Goal: Navigation & Orientation: Find specific page/section

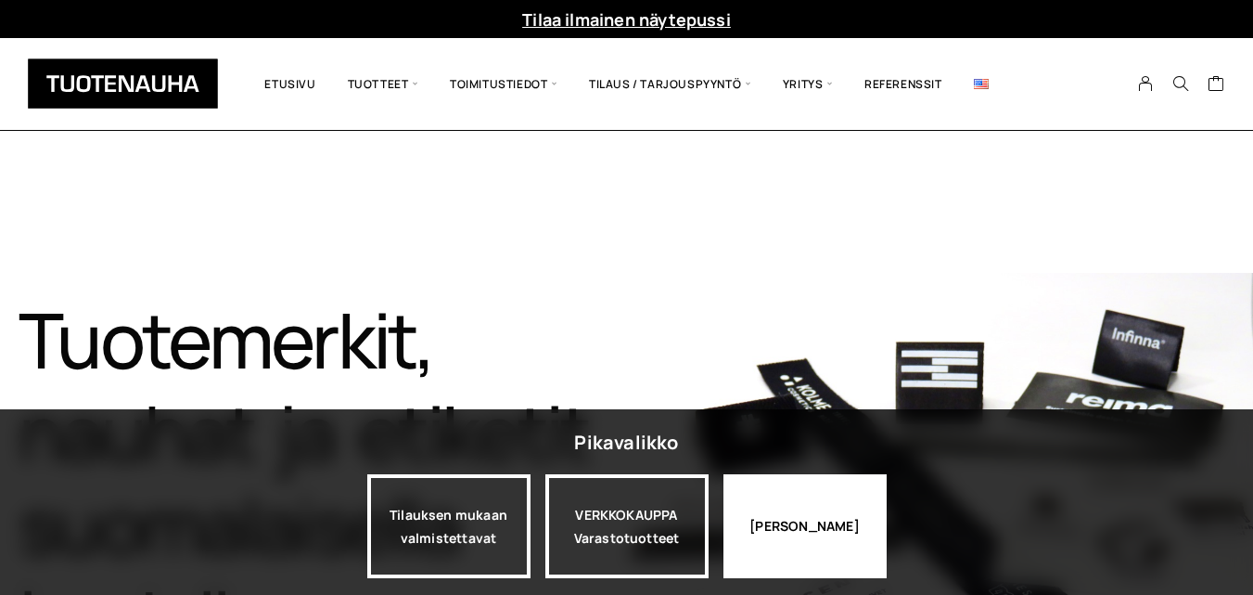
click at [790, 500] on div "[PERSON_NAME]" at bounding box center [805, 526] width 163 height 104
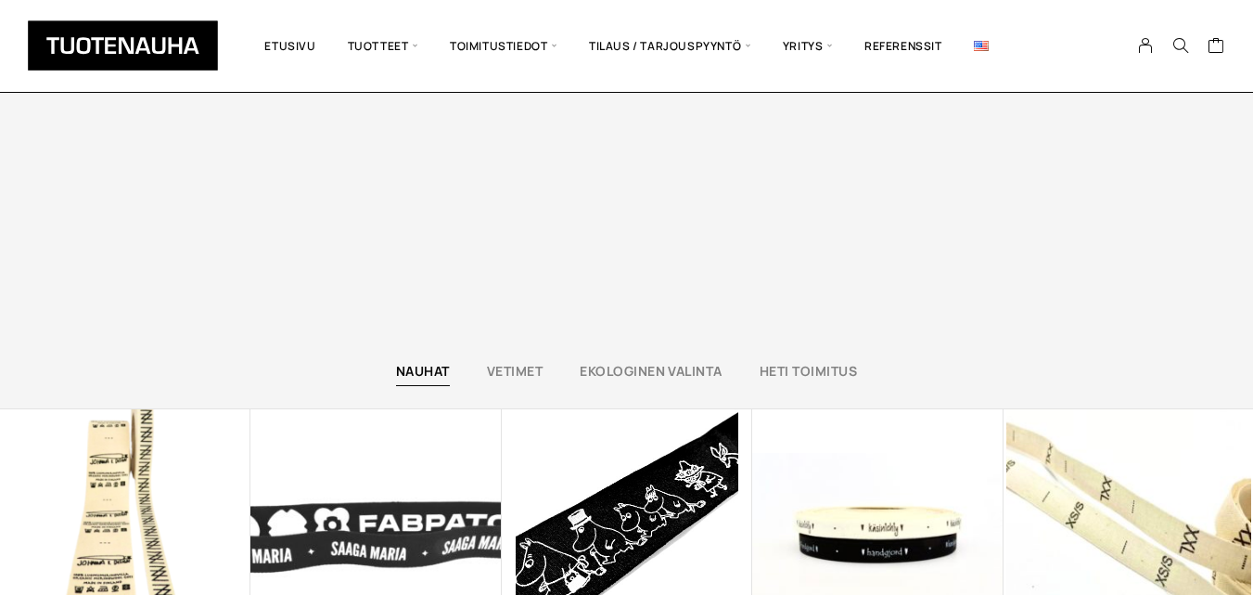
scroll to position [4435, 0]
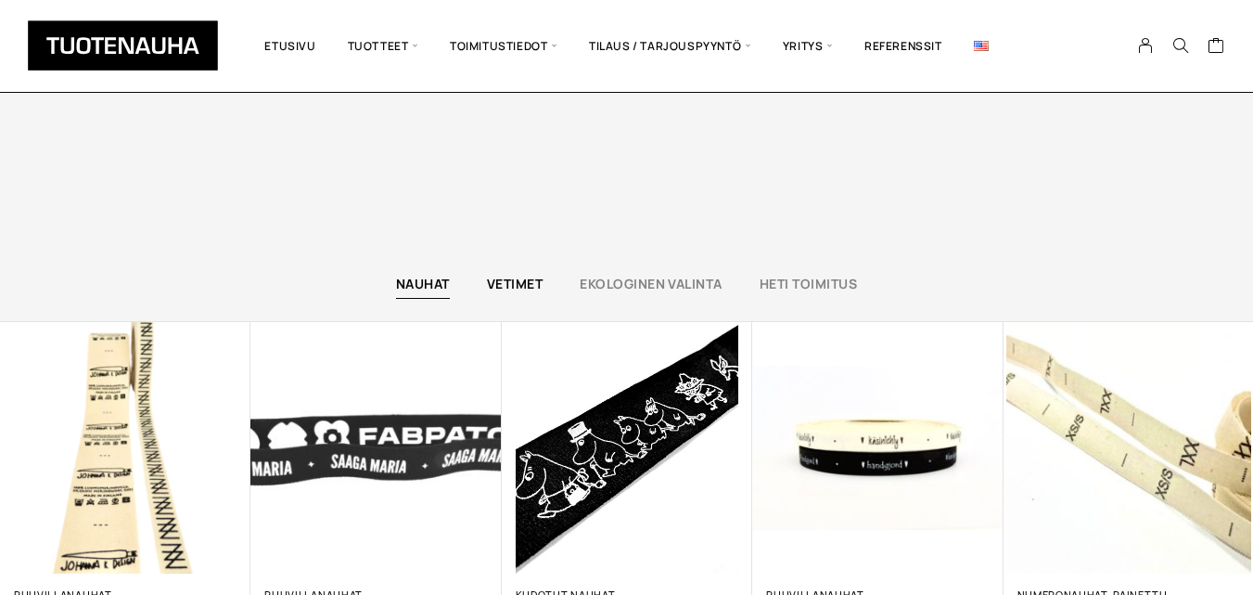
click at [525, 288] on link "Vetimet" at bounding box center [515, 284] width 56 height 18
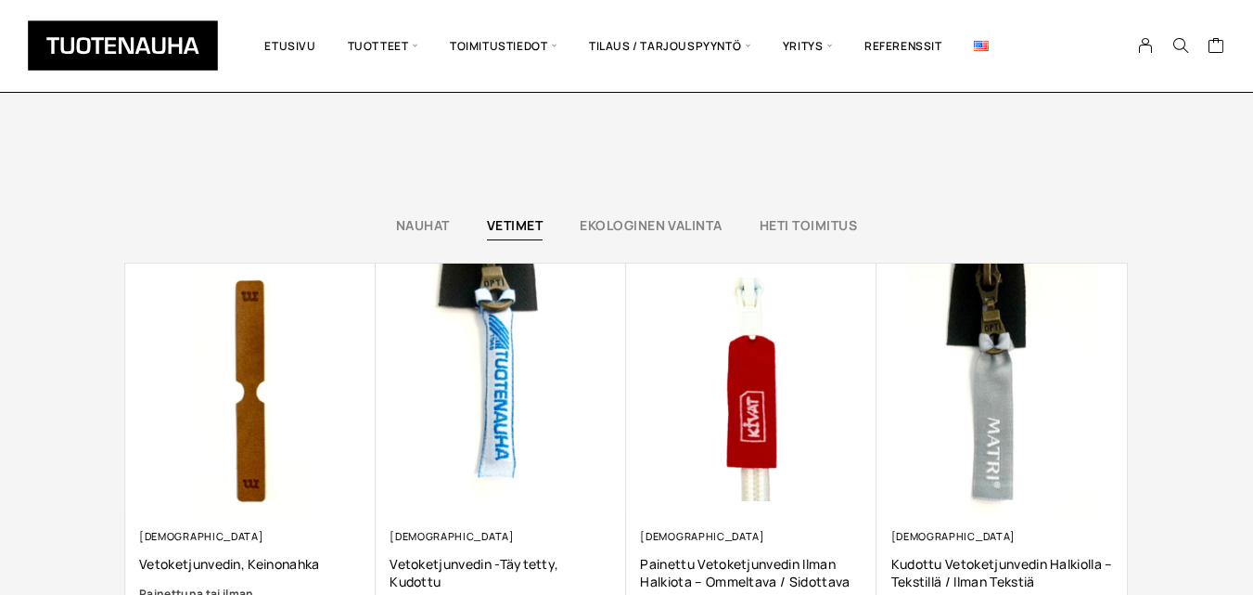
scroll to position [4506, 0]
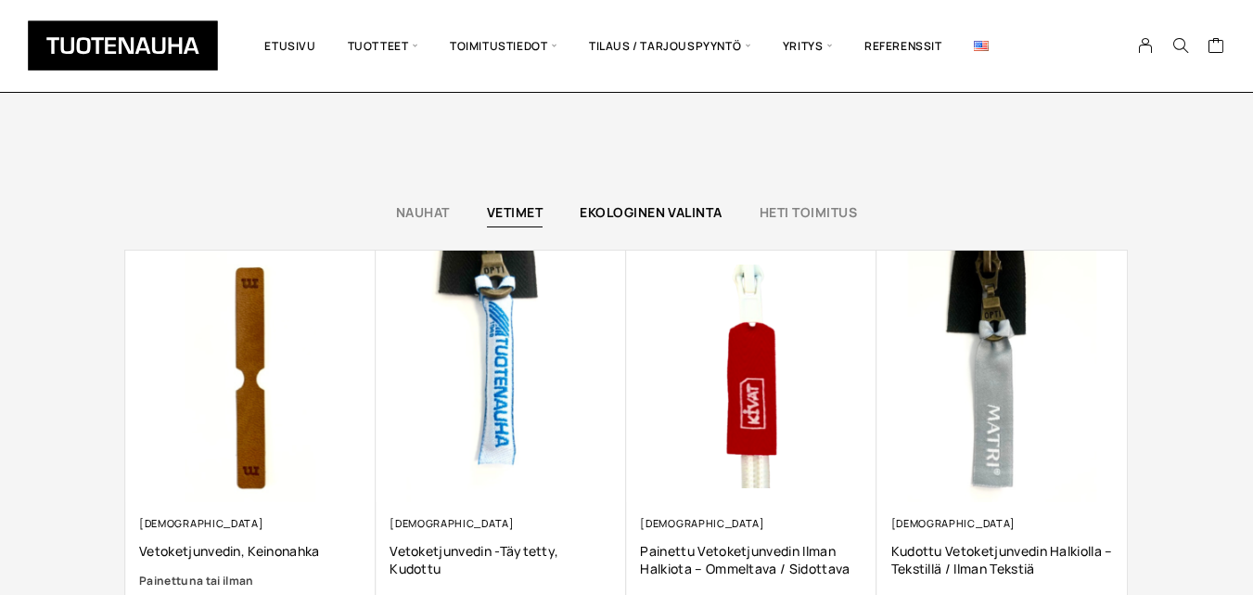
click at [622, 221] on link "Ekologinen valinta" at bounding box center [651, 212] width 143 height 18
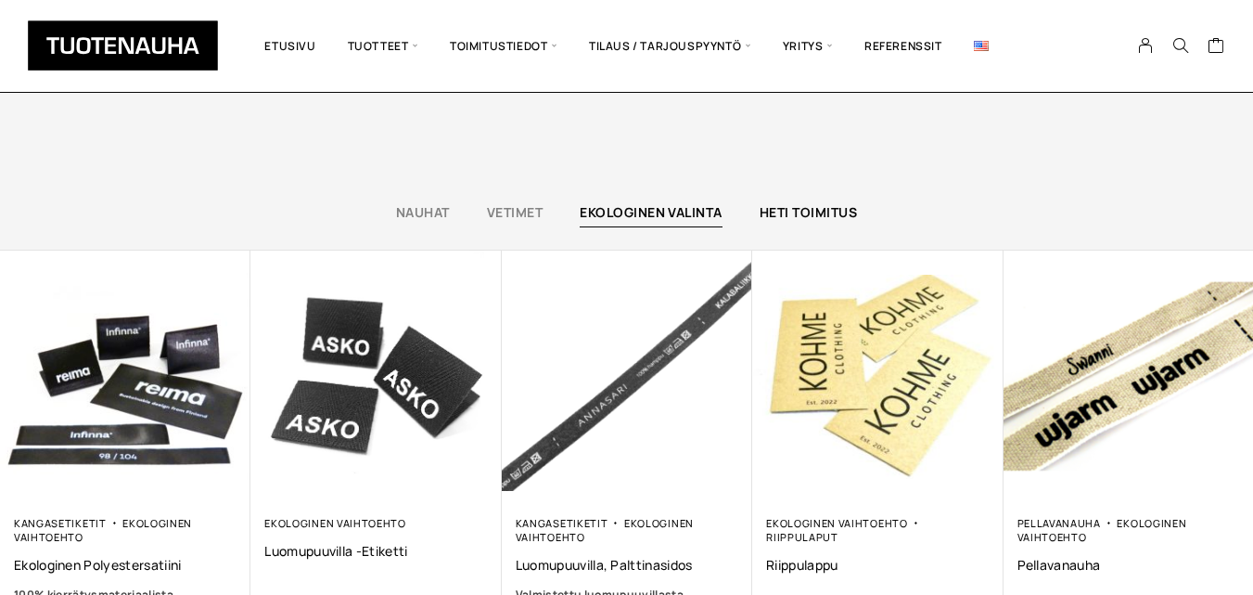
click at [771, 214] on link "Heti toimitus" at bounding box center [808, 212] width 97 height 18
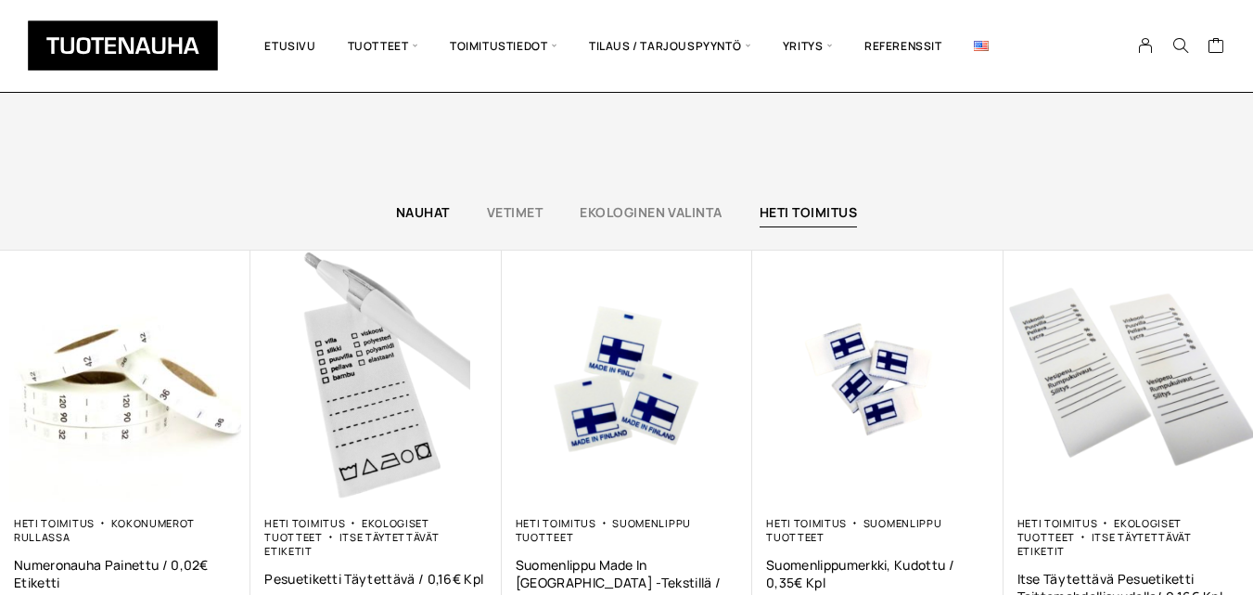
click at [409, 208] on link "Nauhat" at bounding box center [423, 212] width 54 height 18
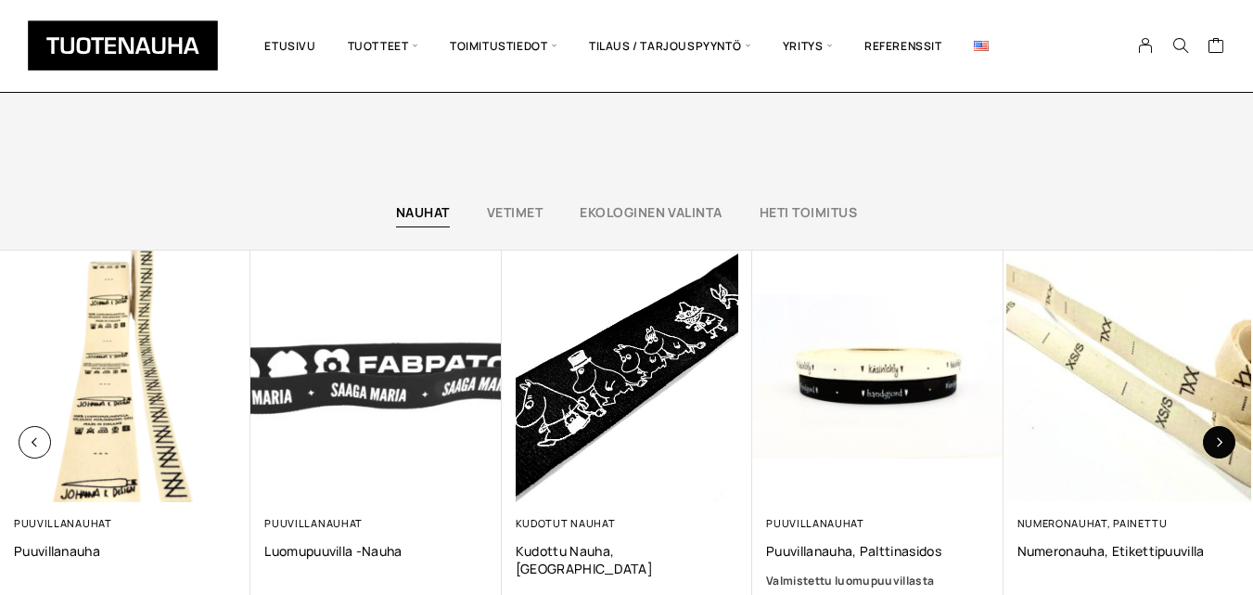
click at [1226, 441] on button "button" at bounding box center [1219, 442] width 32 height 32
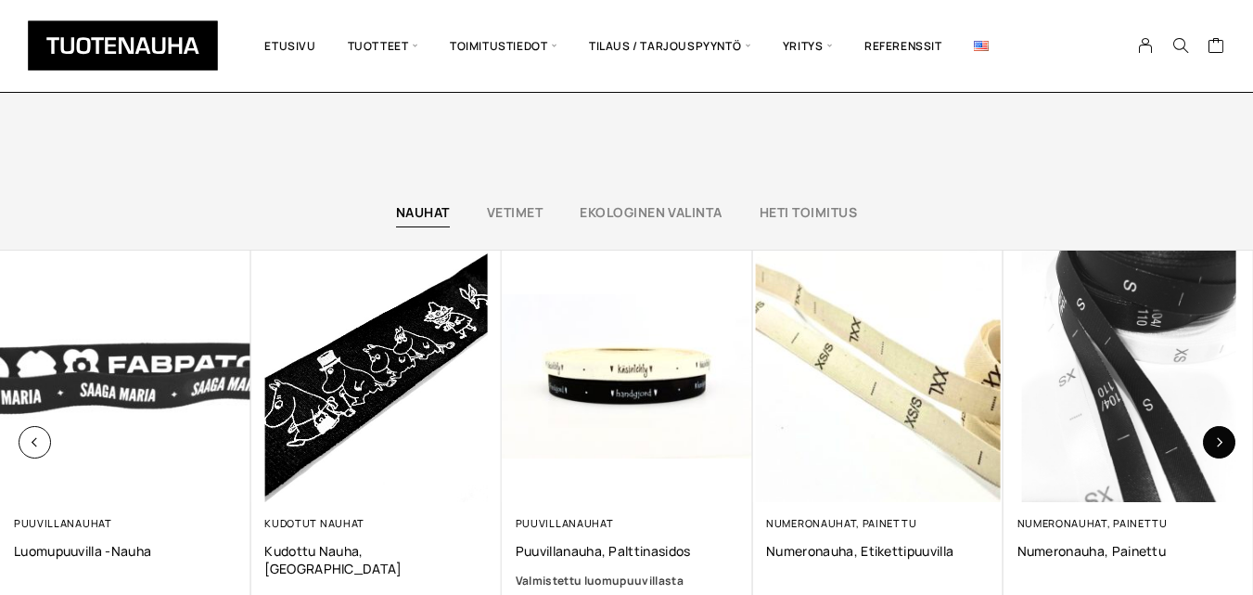
click at [1226, 441] on button "button" at bounding box center [1219, 442] width 32 height 32
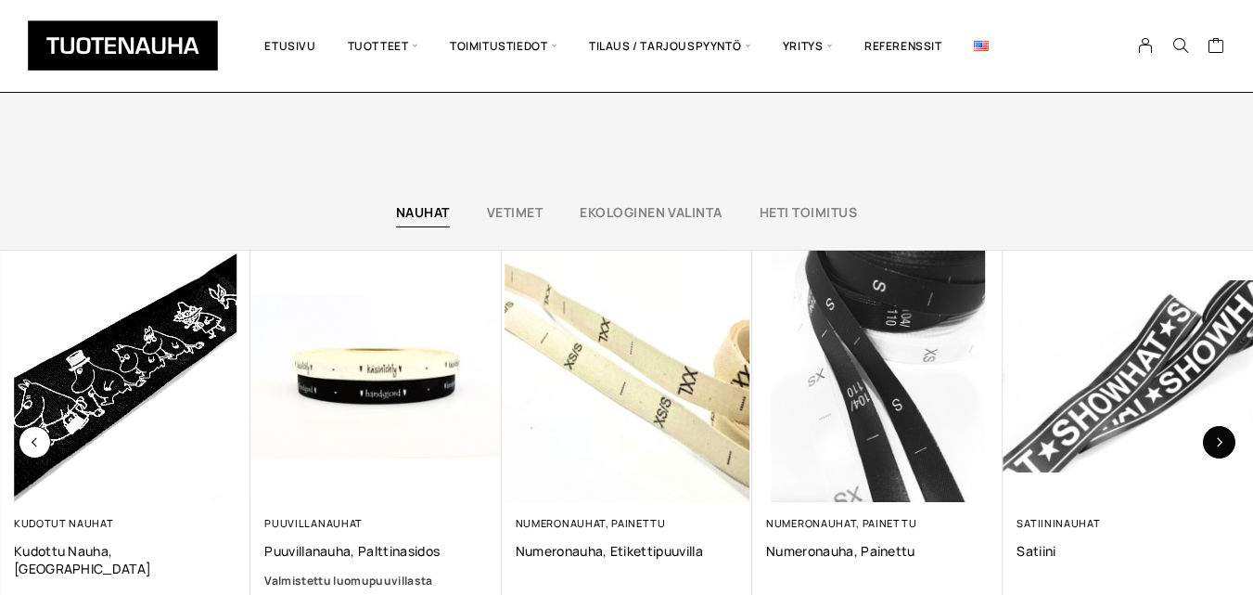
click at [1226, 441] on button "button" at bounding box center [1219, 442] width 32 height 32
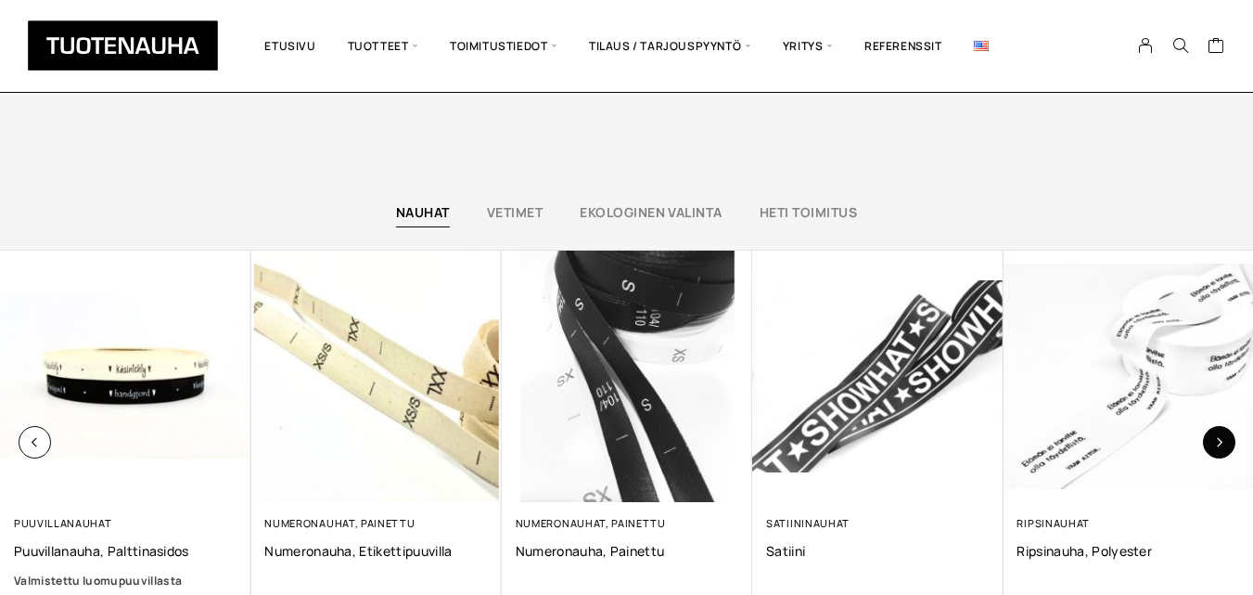
click at [1226, 441] on button "button" at bounding box center [1219, 442] width 32 height 32
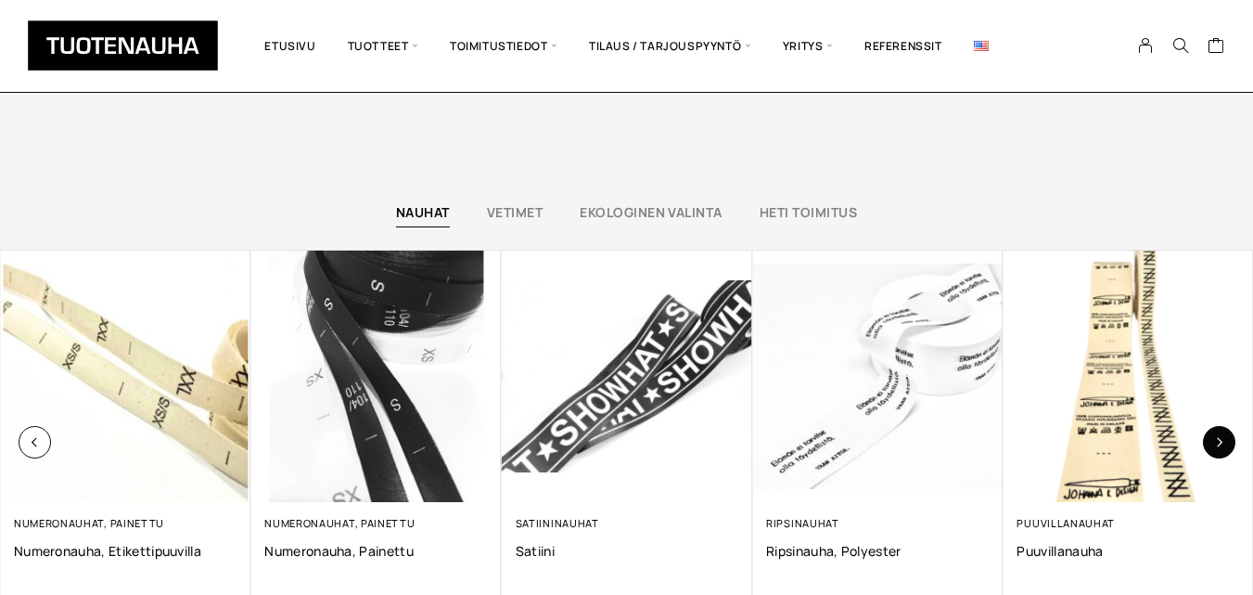
click at [1226, 441] on button "button" at bounding box center [1219, 442] width 32 height 32
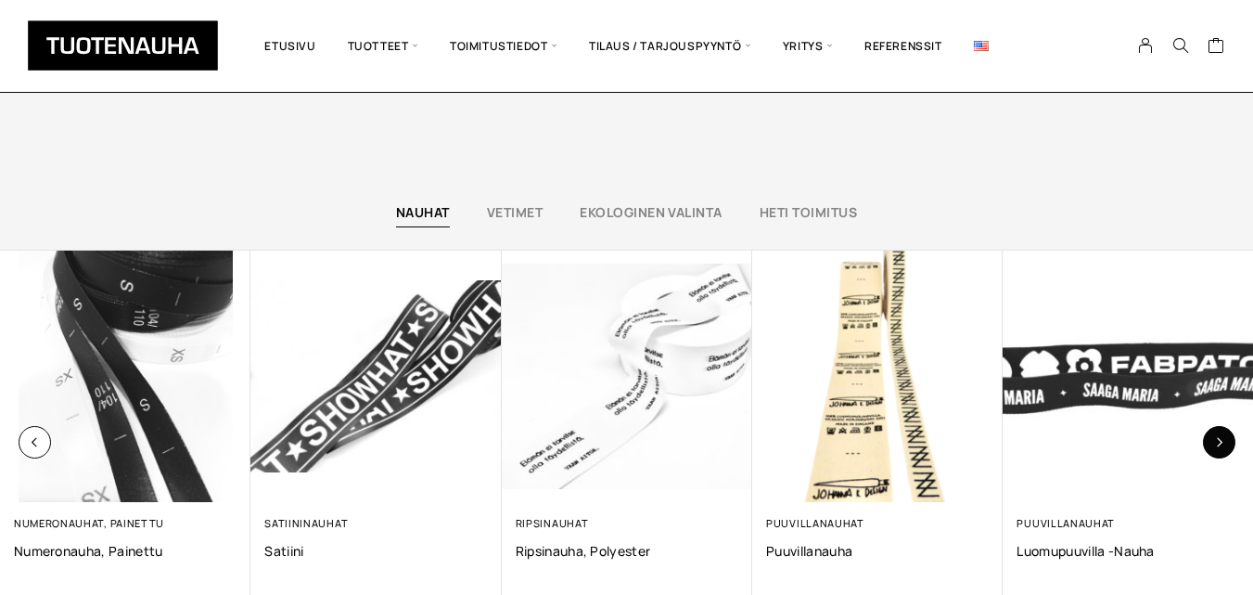
click at [1226, 441] on button "button" at bounding box center [1219, 442] width 32 height 32
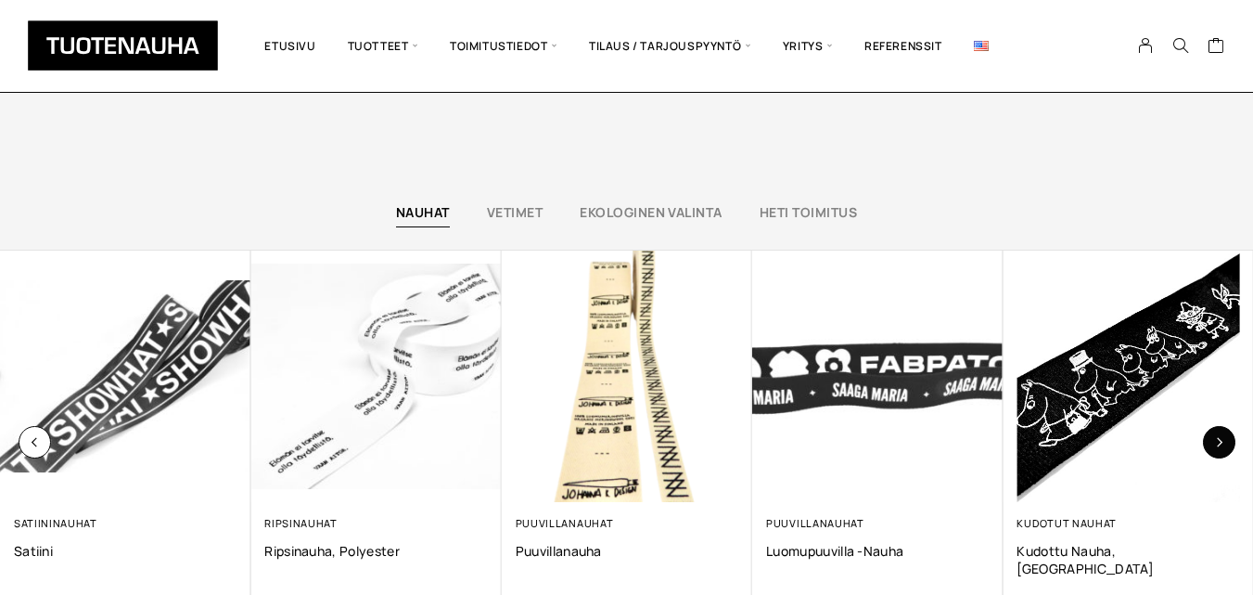
click at [1226, 441] on button "button" at bounding box center [1219, 442] width 32 height 32
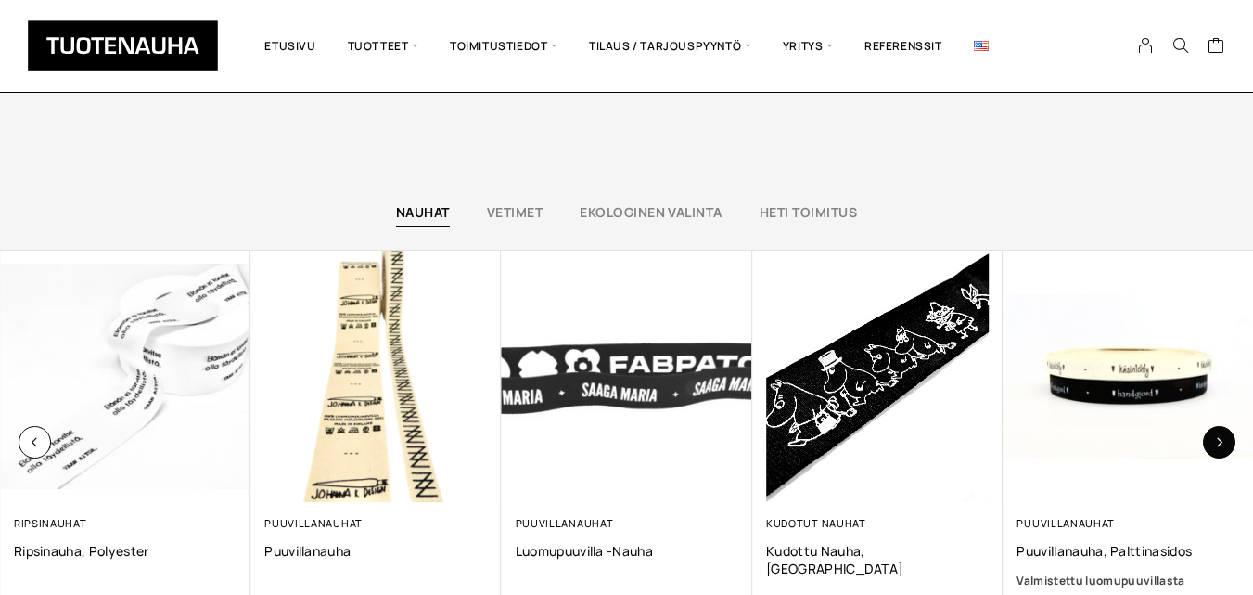
click at [1226, 441] on button "button" at bounding box center [1219, 442] width 32 height 32
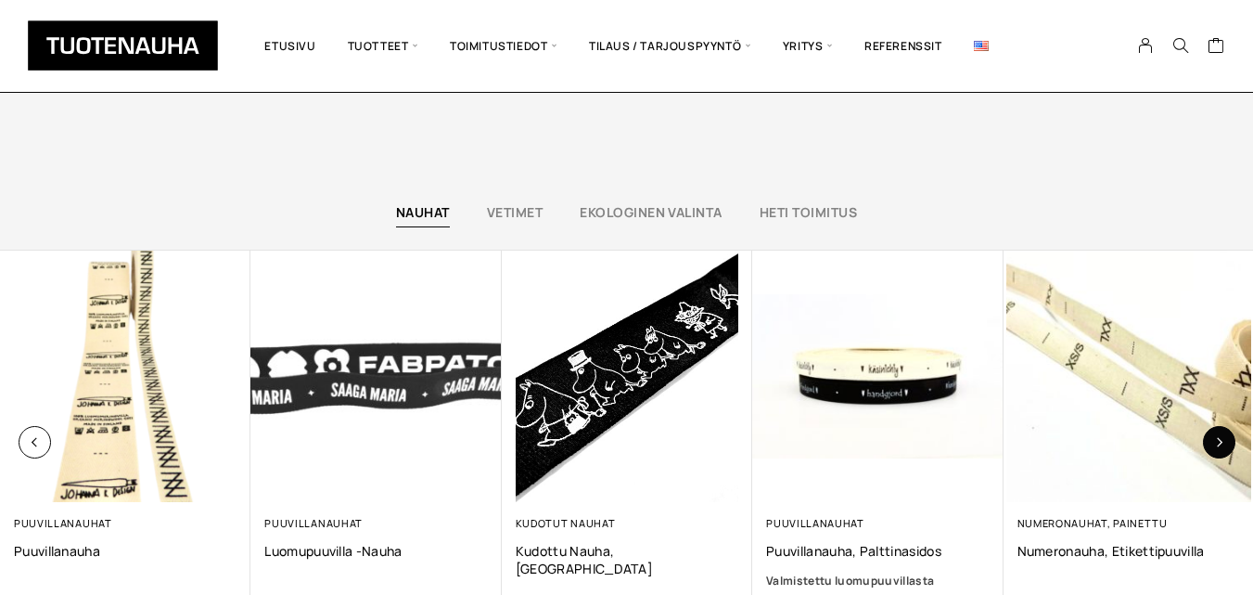
click at [1226, 441] on button "button" at bounding box center [1219, 442] width 32 height 32
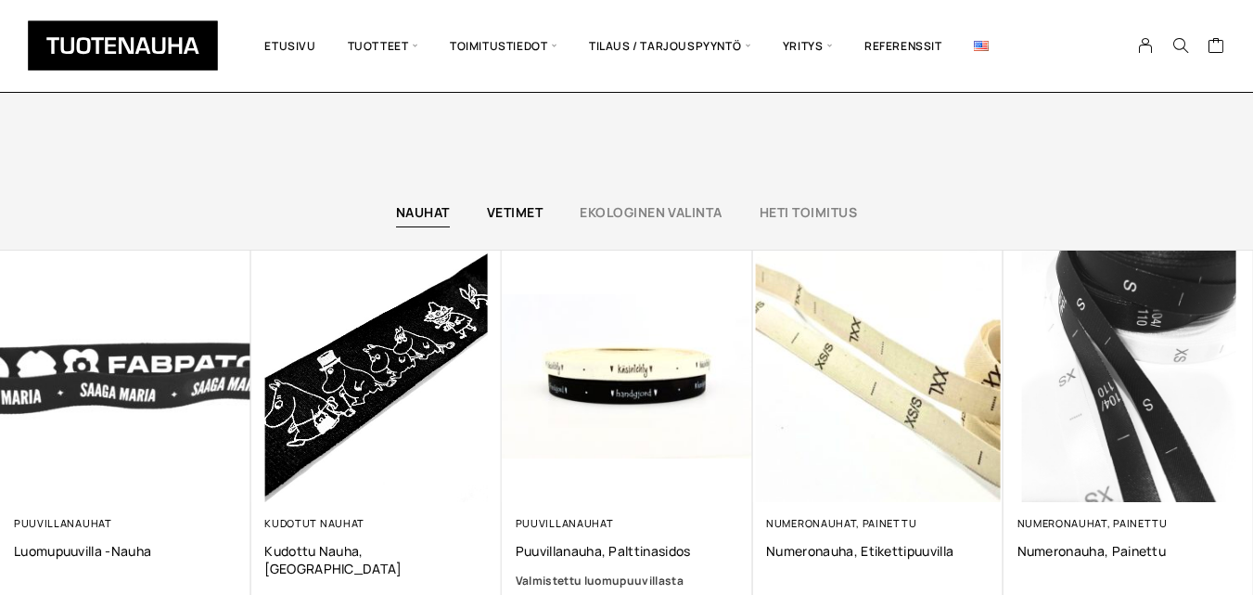
click at [539, 214] on link "Vetimet" at bounding box center [515, 212] width 56 height 18
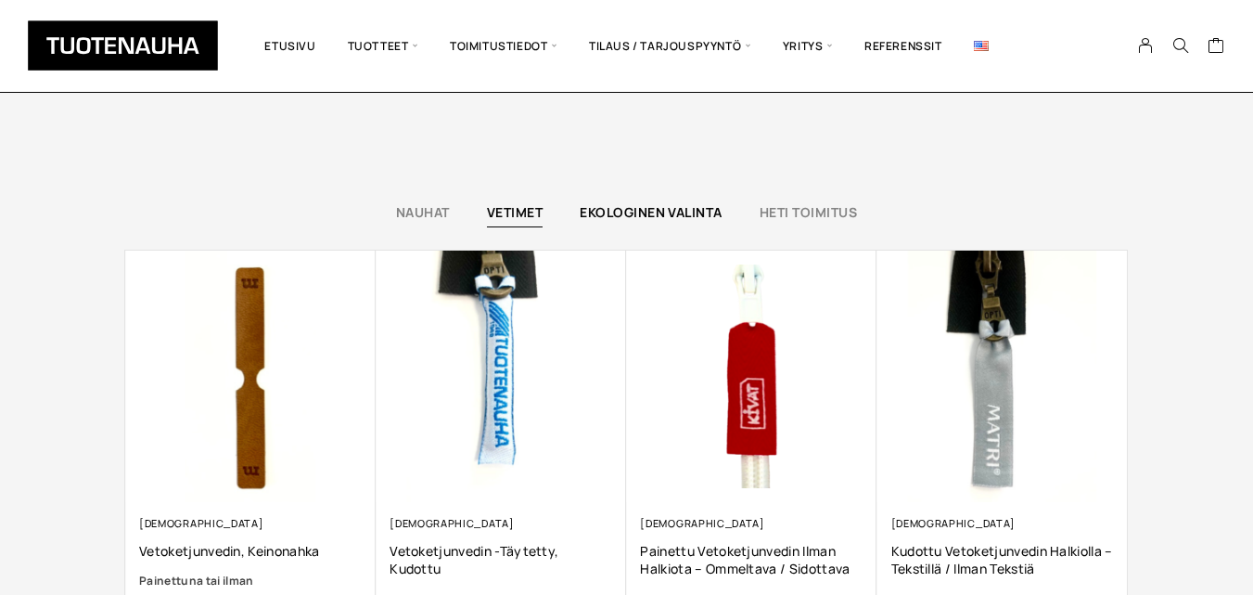
click at [679, 208] on link "Ekologinen valinta" at bounding box center [651, 212] width 143 height 18
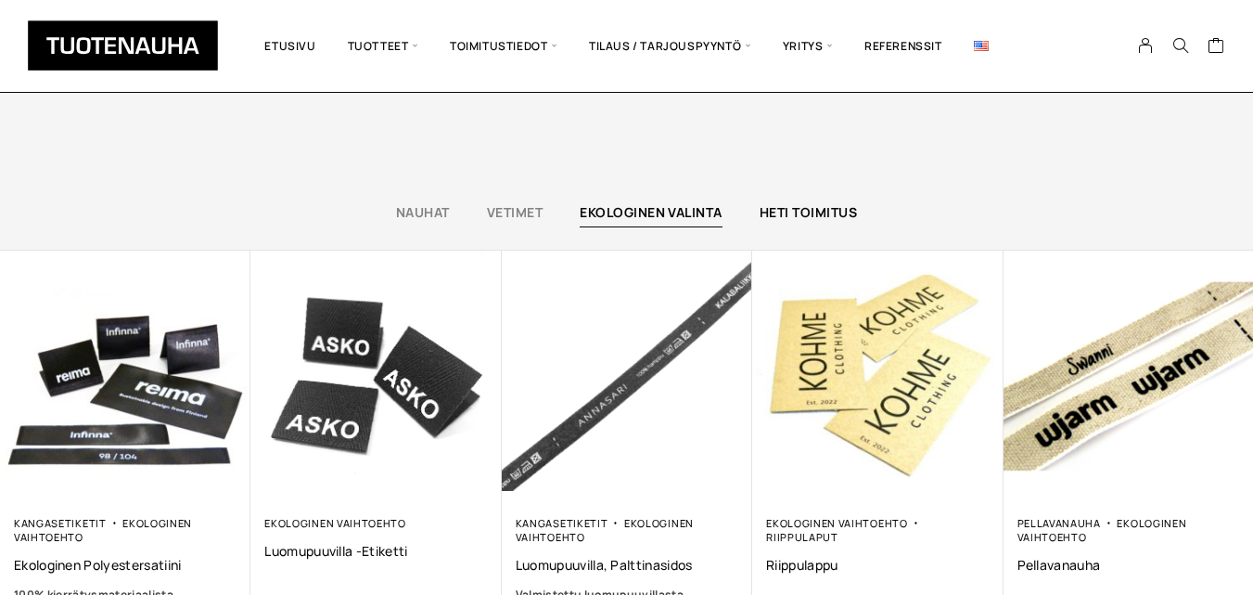
scroll to position [4504, 0]
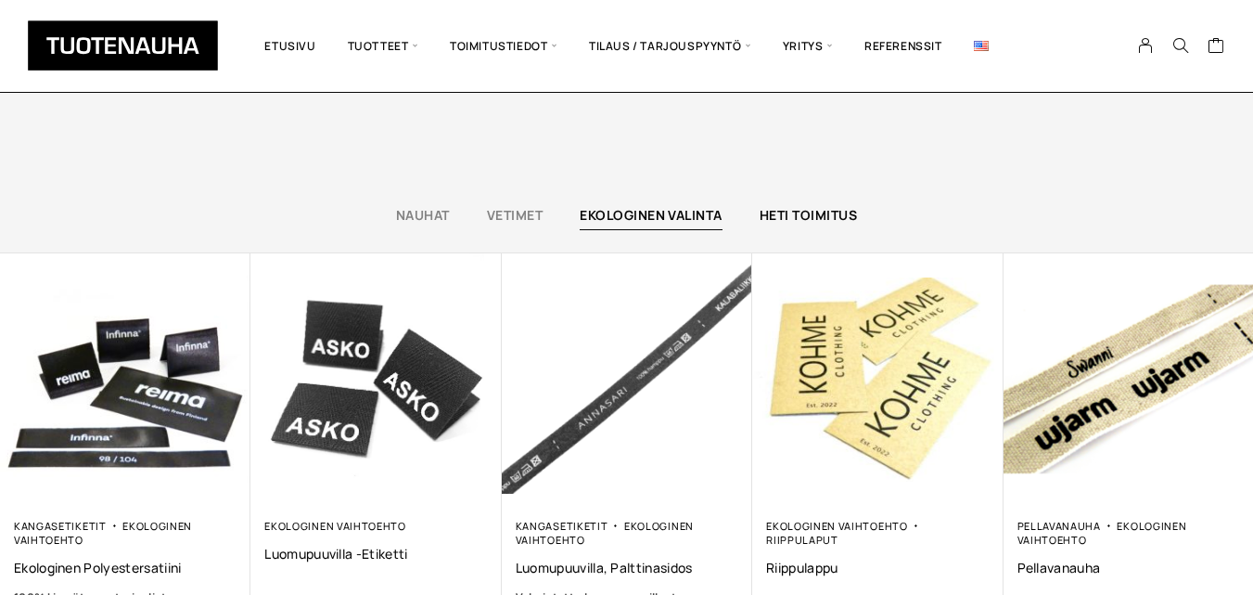
click at [819, 220] on link "Heti toimitus" at bounding box center [808, 215] width 97 height 18
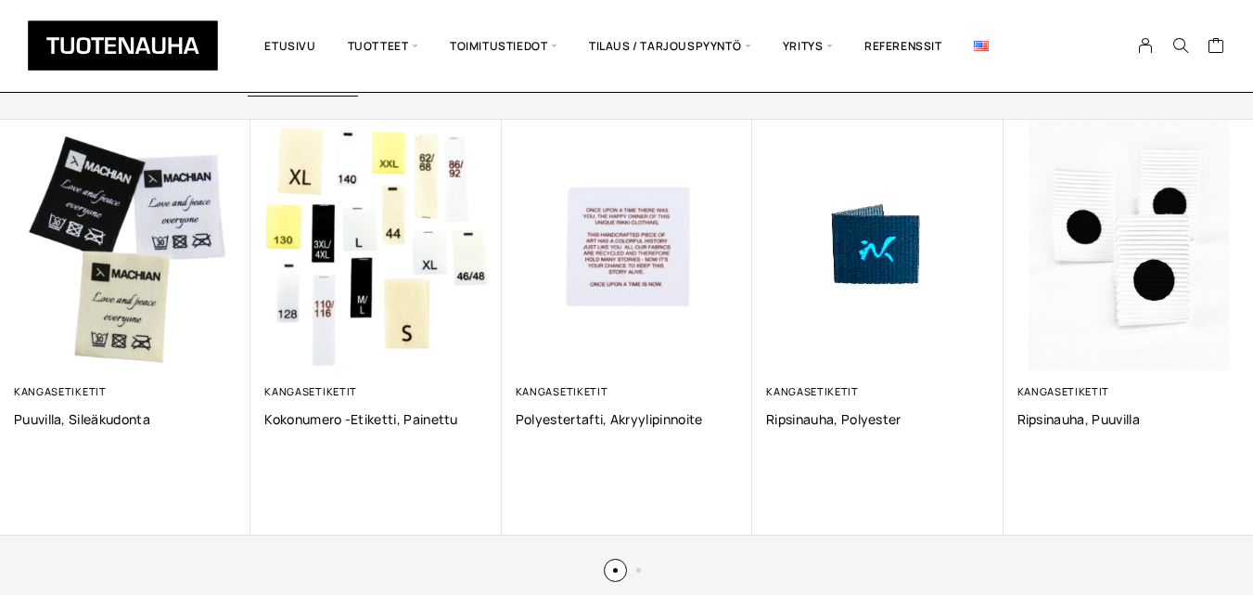
scroll to position [1288, 0]
click at [1226, 325] on button "button" at bounding box center [1219, 328] width 32 height 32
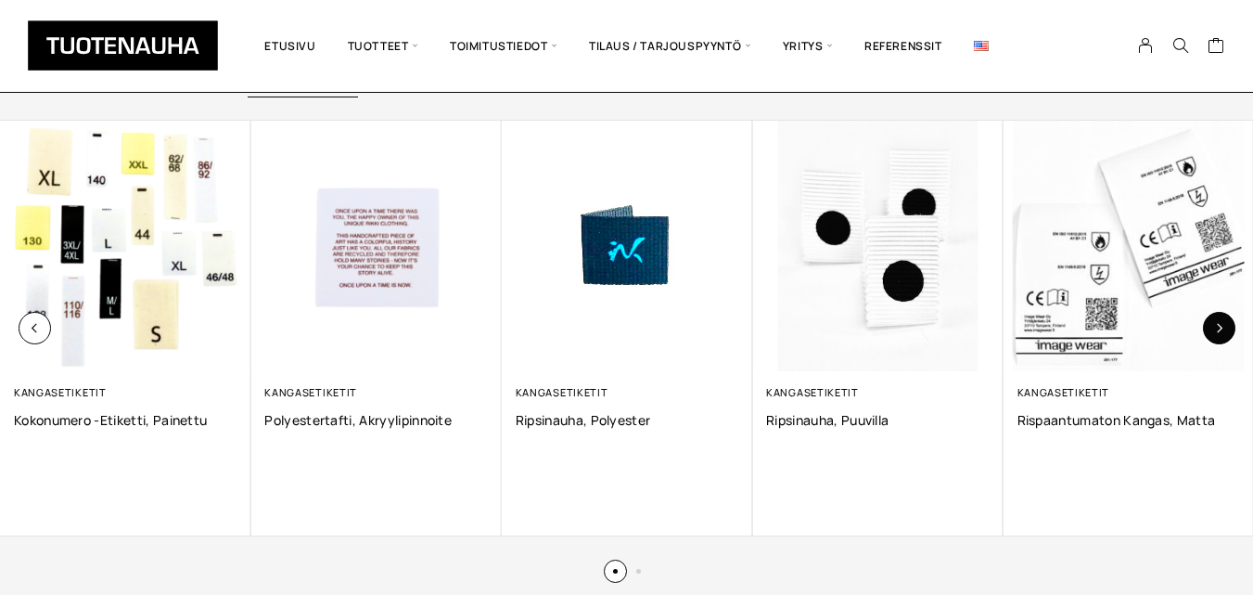
click at [1226, 325] on button "button" at bounding box center [1219, 328] width 32 height 32
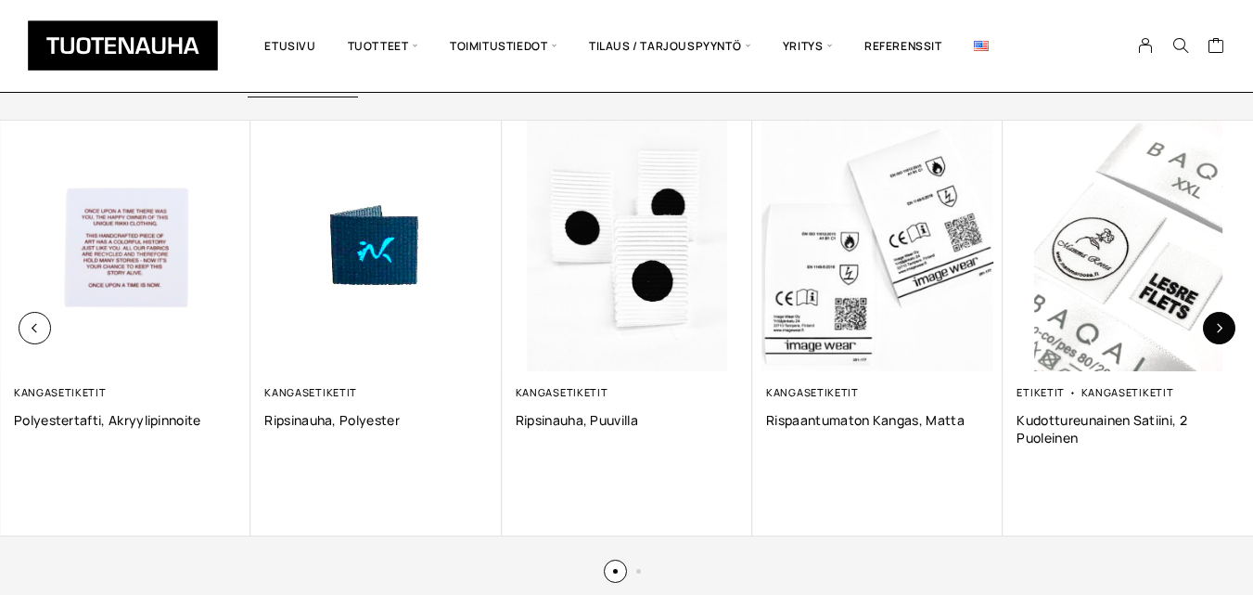
click at [1226, 325] on button "button" at bounding box center [1219, 328] width 32 height 32
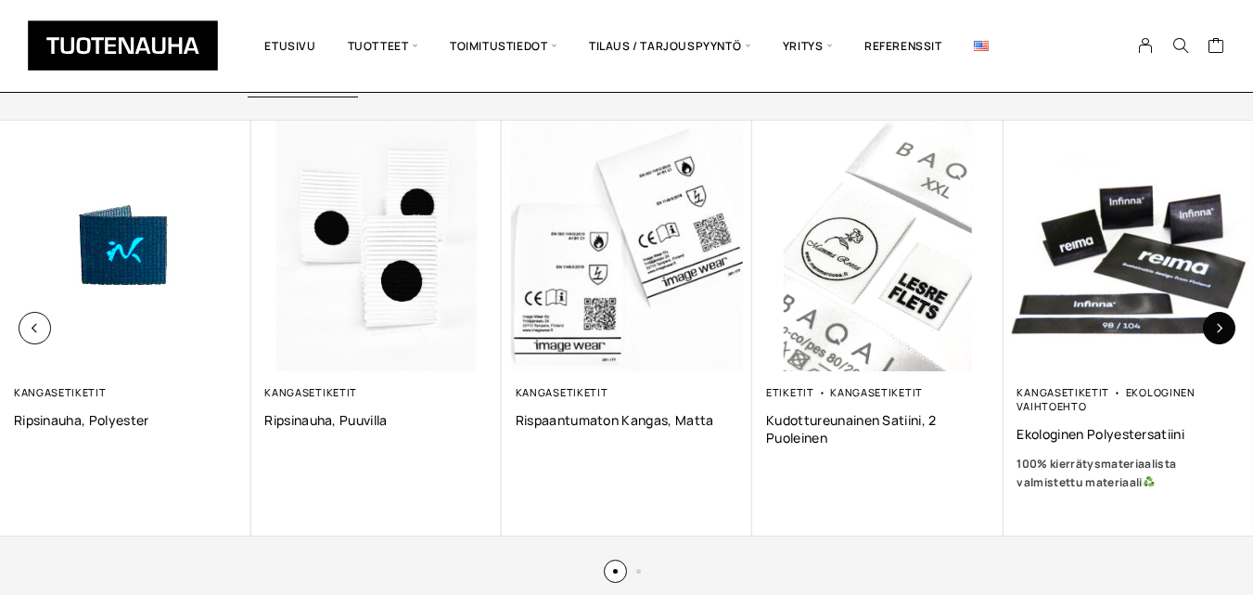
click at [1226, 325] on button "button" at bounding box center [1219, 328] width 32 height 32
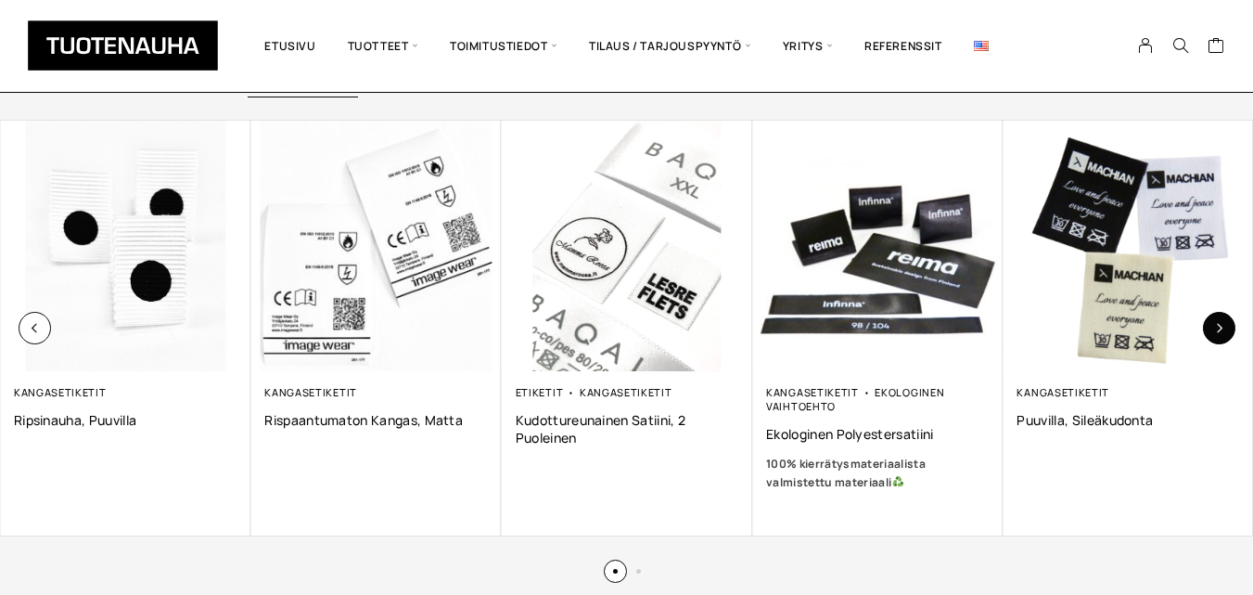
click at [1226, 325] on button "button" at bounding box center [1219, 328] width 32 height 32
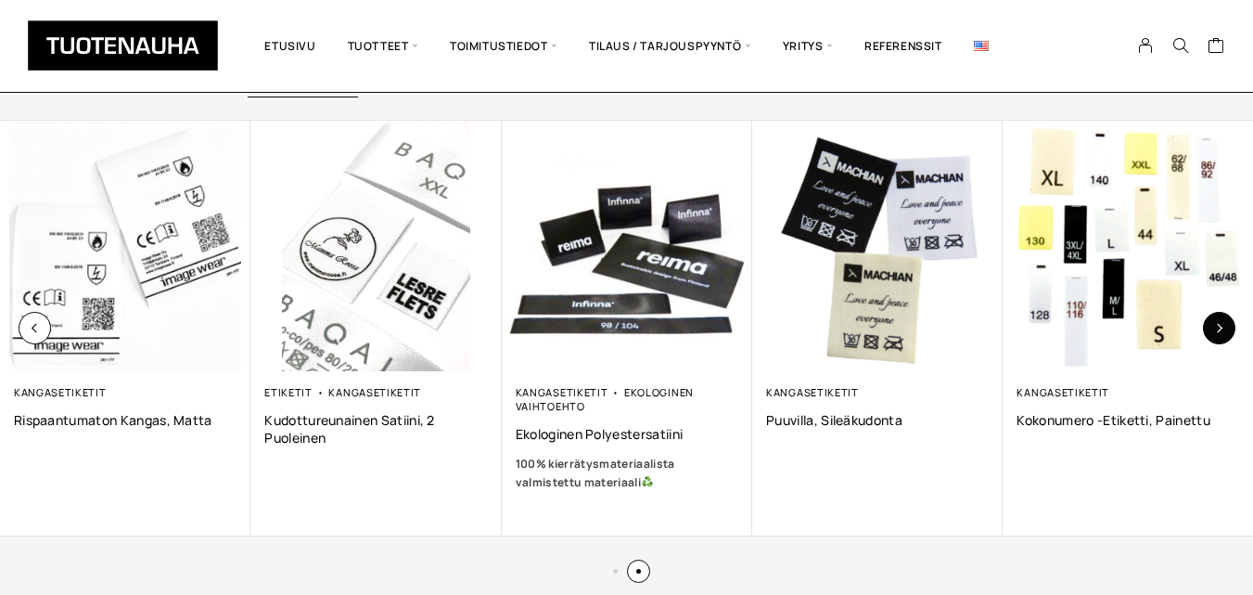
click at [1226, 325] on button "button" at bounding box center [1219, 328] width 32 height 32
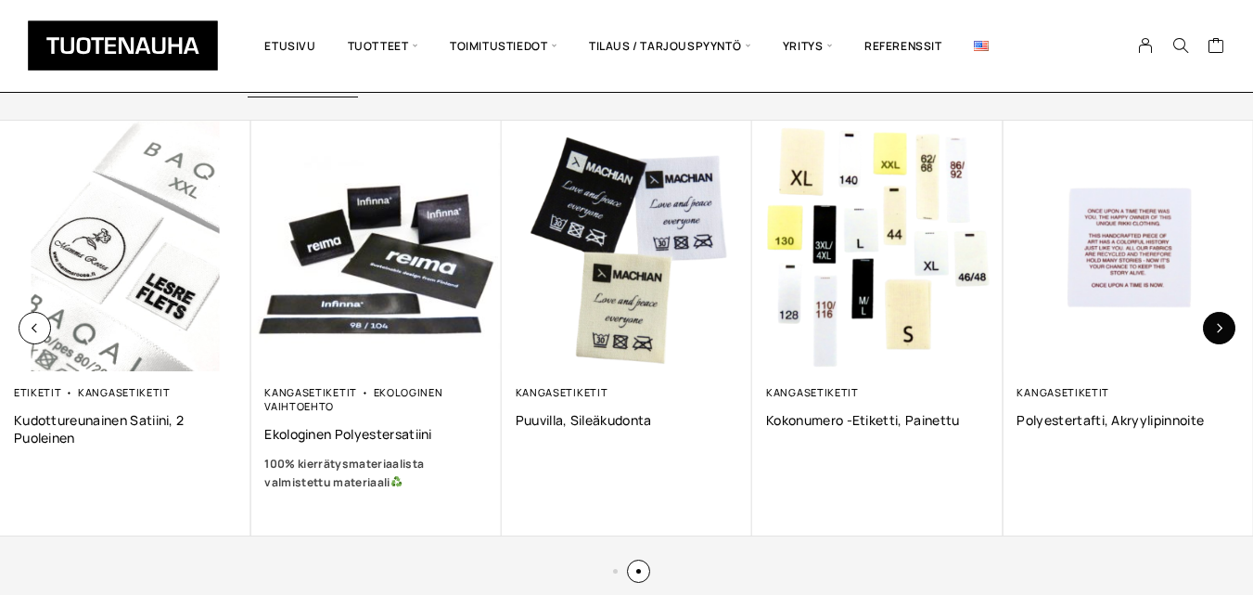
click at [1226, 325] on button "button" at bounding box center [1219, 328] width 32 height 32
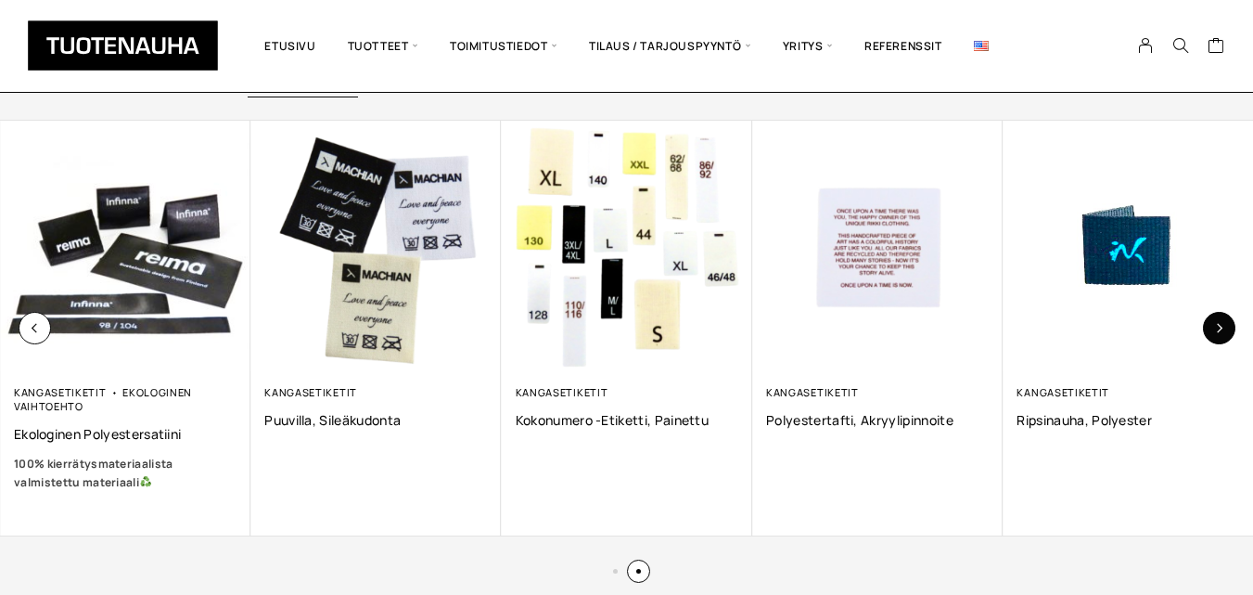
click at [1226, 325] on button "button" at bounding box center [1219, 328] width 32 height 32
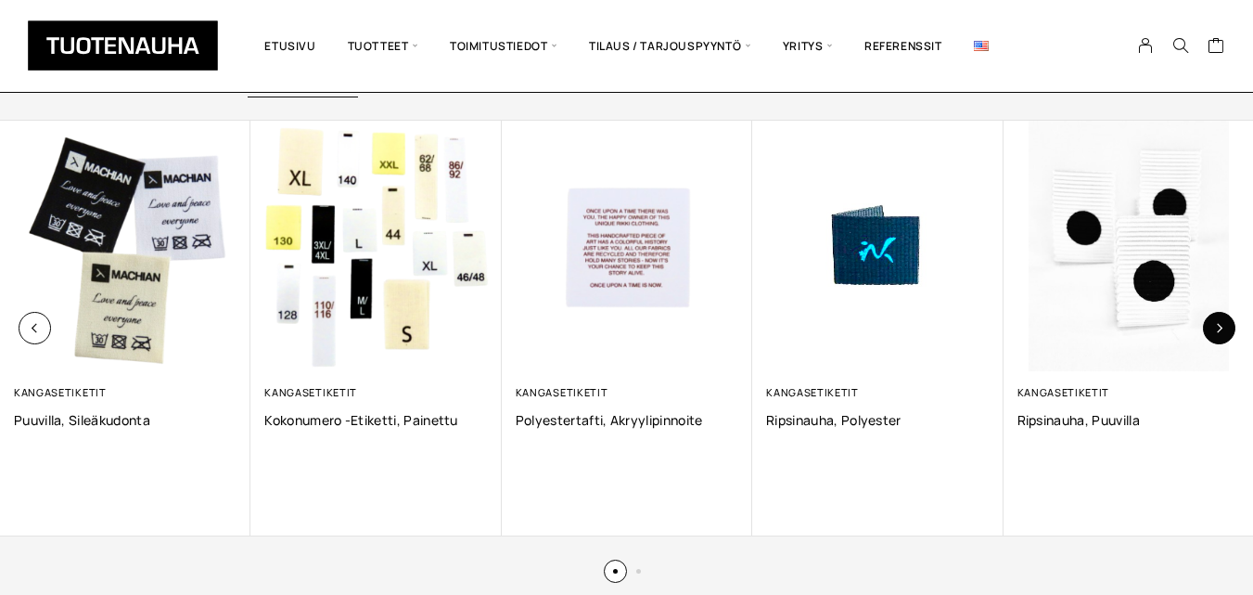
click at [1226, 325] on button "button" at bounding box center [1219, 328] width 32 height 32
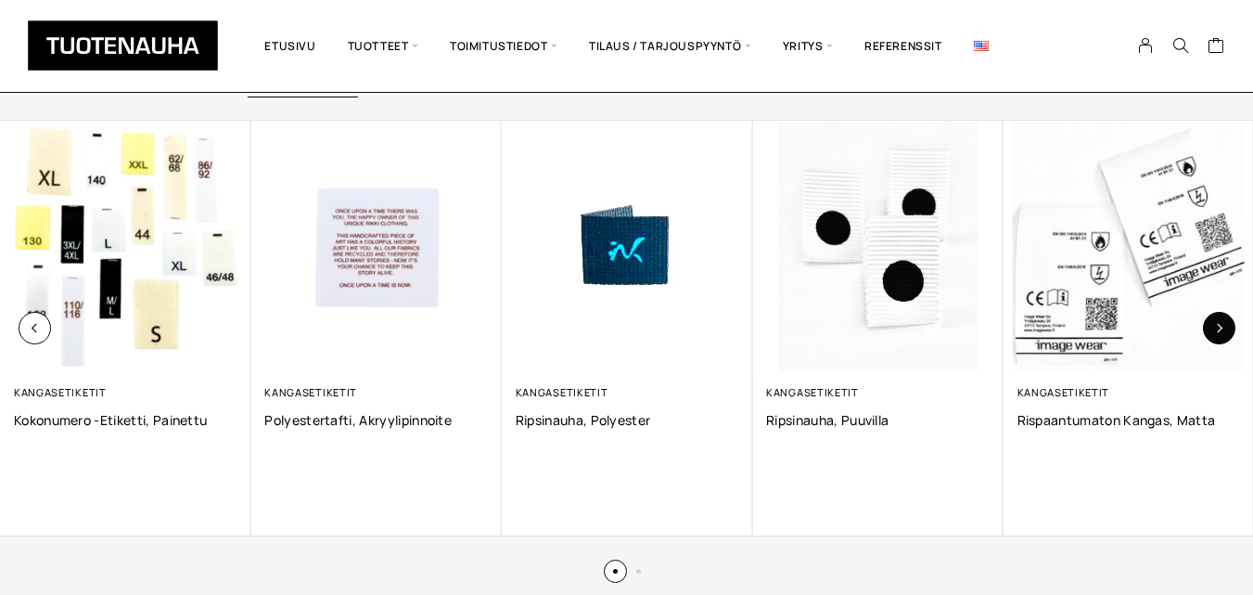
click at [1226, 325] on button "button" at bounding box center [1219, 328] width 32 height 32
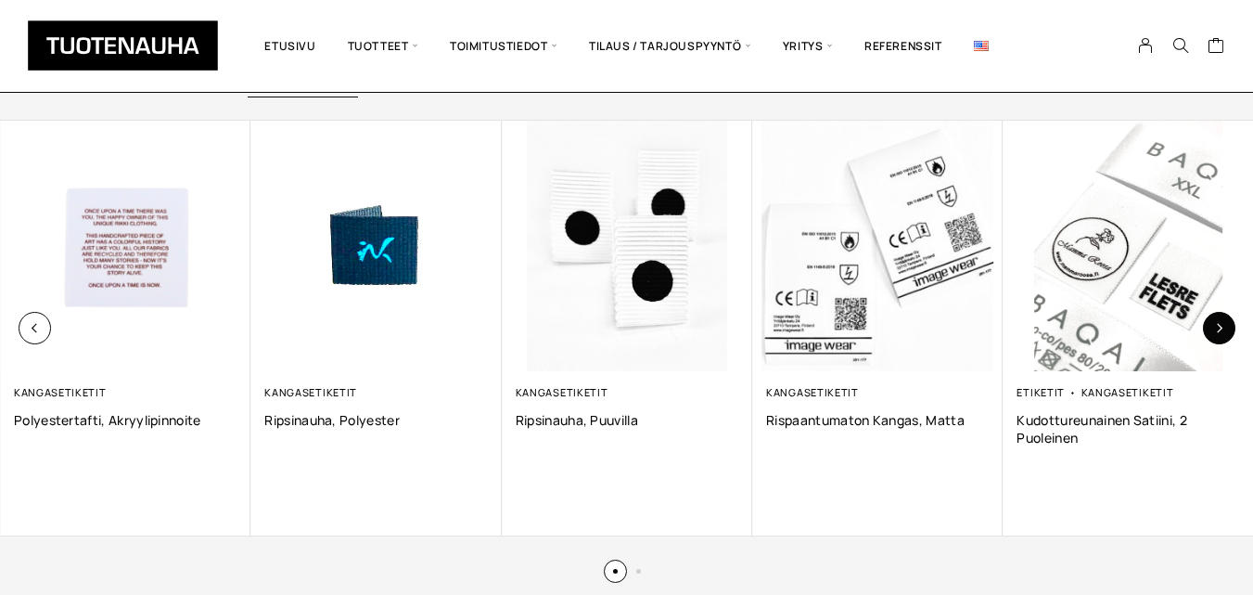
click at [1226, 325] on button "button" at bounding box center [1219, 328] width 32 height 32
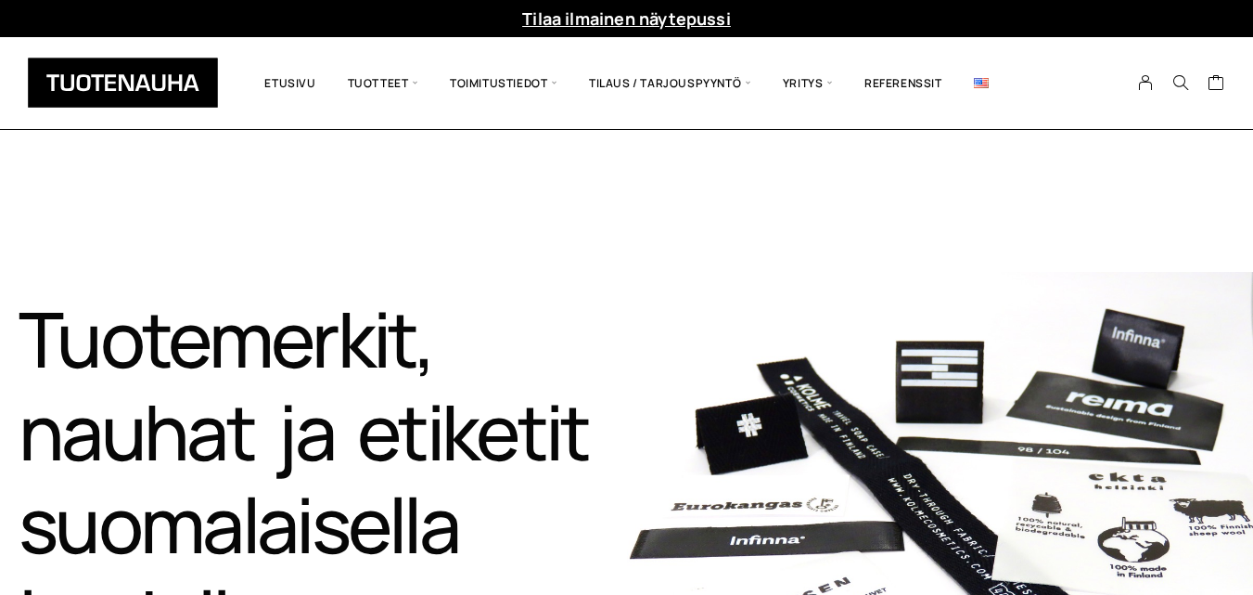
scroll to position [0, 0]
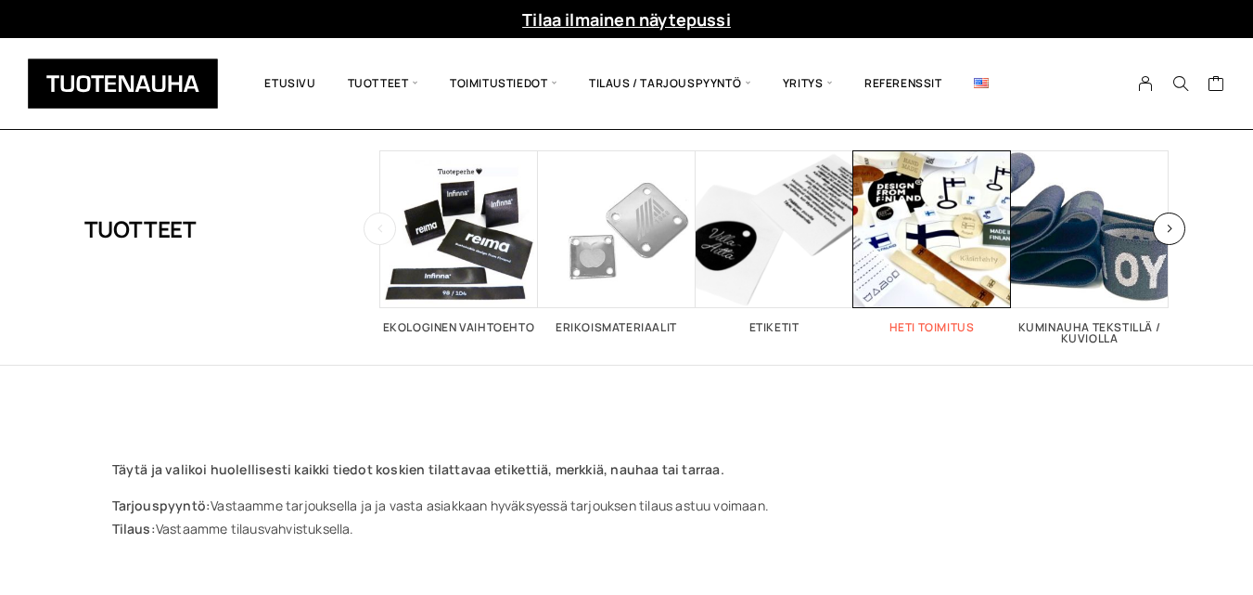
click at [957, 237] on span "Visit product category Heti toimitus" at bounding box center [932, 229] width 158 height 158
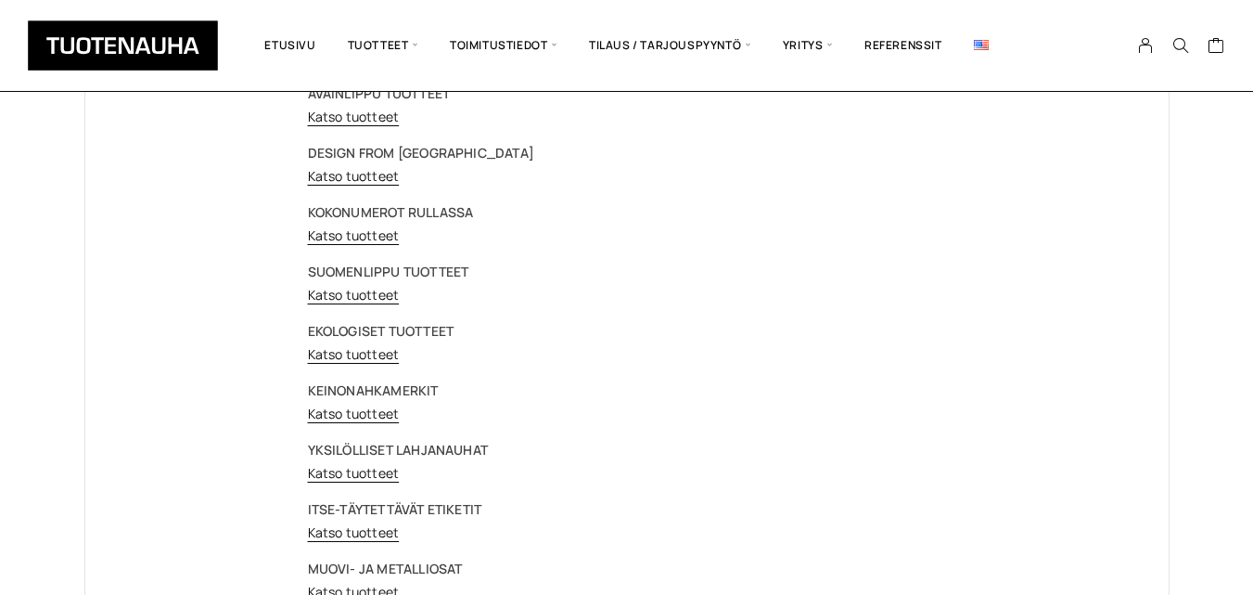
scroll to position [148, 0]
